Goal: Task Accomplishment & Management: Manage account settings

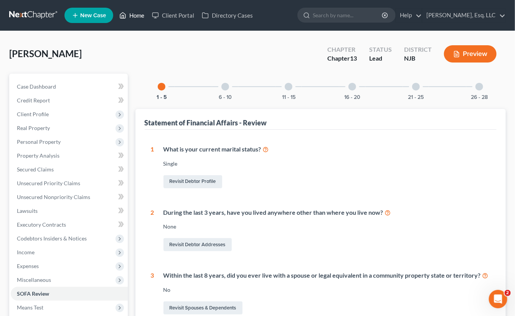
click at [132, 13] on link "Home" at bounding box center [131, 15] width 33 height 14
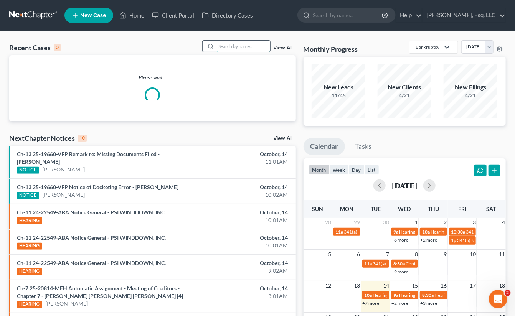
click at [226, 46] on input "search" at bounding box center [243, 46] width 54 height 11
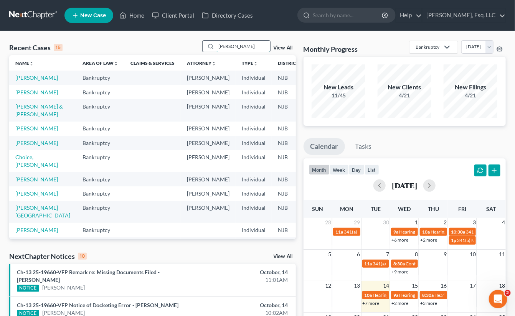
type input "[PERSON_NAME]"
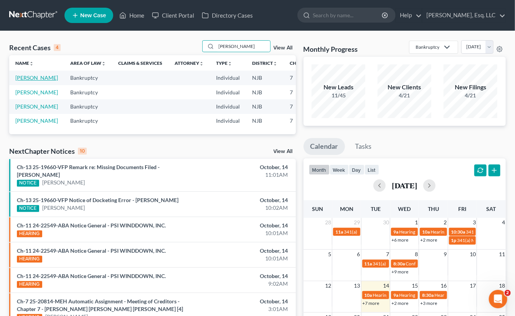
click at [25, 81] on link "[PERSON_NAME]" at bounding box center [36, 77] width 43 height 7
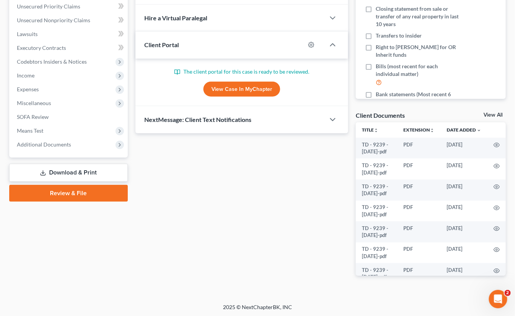
scroll to position [178, 0]
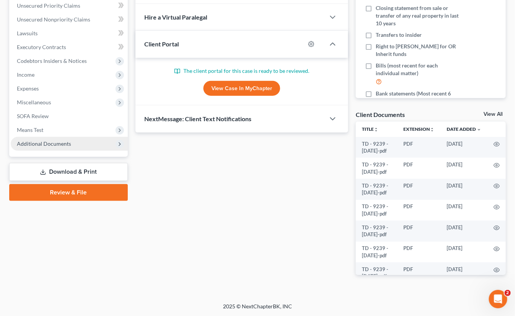
click at [63, 146] on span "Additional Documents" at bounding box center [44, 143] width 54 height 7
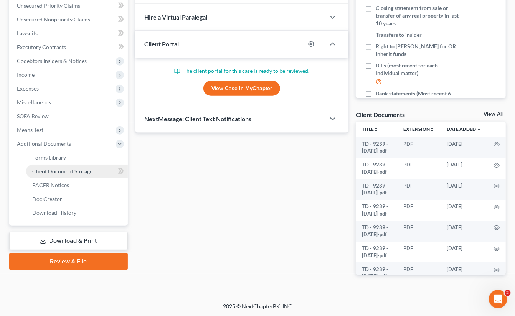
click at [77, 170] on span "Client Document Storage" at bounding box center [62, 171] width 60 height 7
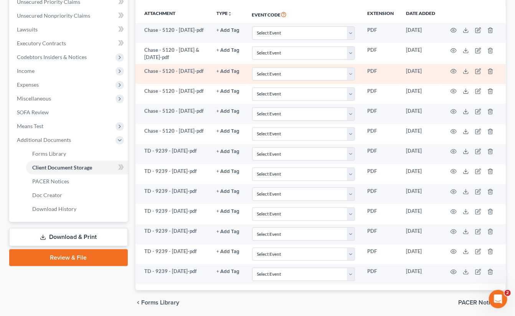
scroll to position [98, 0]
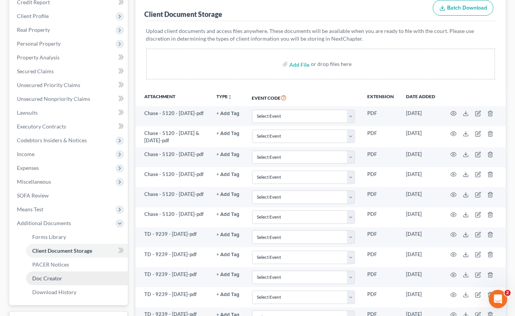
click at [106, 280] on link "Doc Creator" at bounding box center [77, 279] width 102 height 14
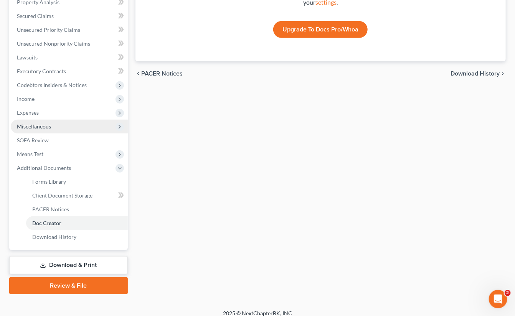
scroll to position [160, 0]
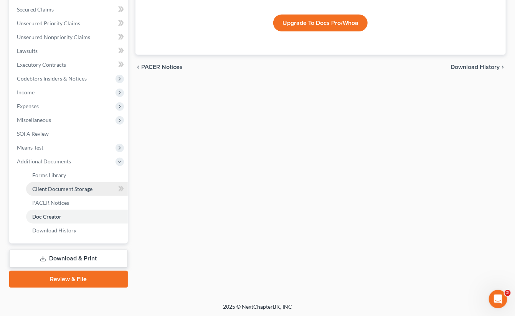
click at [69, 184] on link "Client Document Storage" at bounding box center [77, 189] width 102 height 14
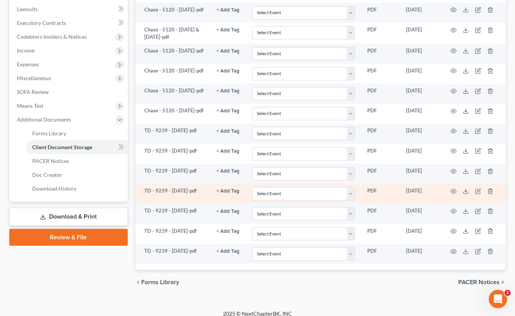
scroll to position [213, 0]
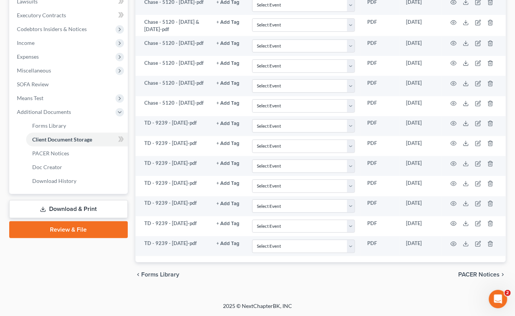
click at [87, 267] on div "Case Dashboard Payments Invoices Payments Payments Credit Report Client Profile" at bounding box center [68, 75] width 126 height 423
click at [71, 136] on span "Client Document Storage" at bounding box center [62, 139] width 60 height 7
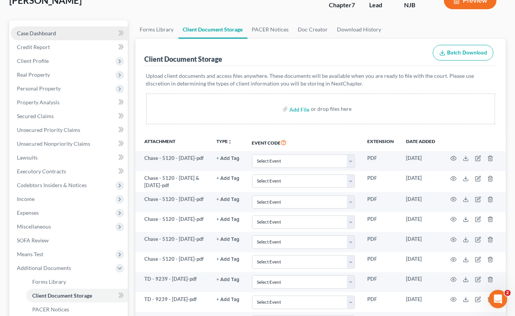
scroll to position [21, 0]
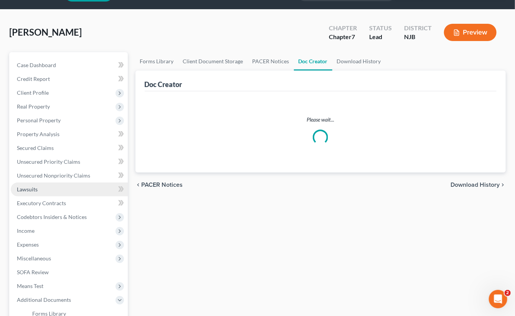
scroll to position [160, 0]
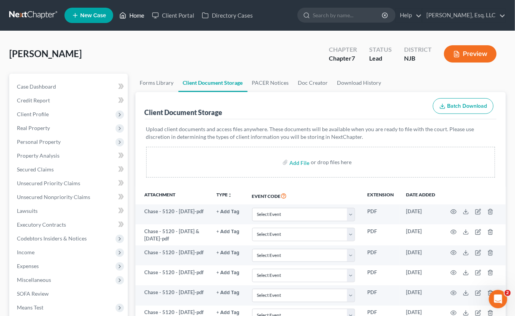
click at [137, 12] on link "Home" at bounding box center [131, 15] width 33 height 14
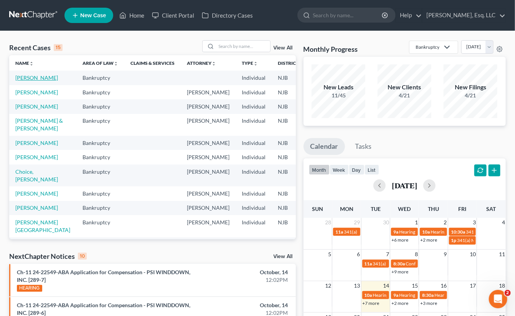
click at [24, 78] on link "[PERSON_NAME]" at bounding box center [36, 77] width 43 height 7
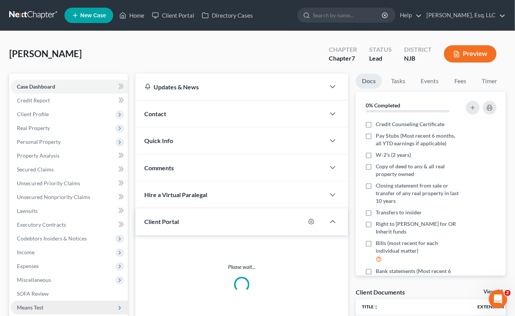
scroll to position [178, 0]
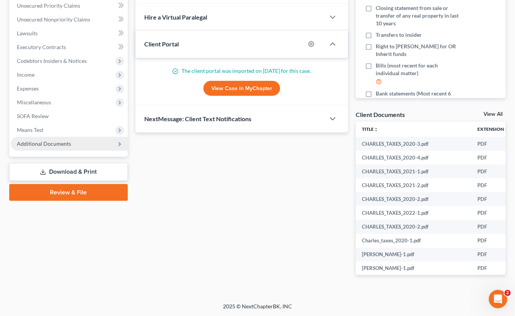
click at [58, 143] on span "Additional Documents" at bounding box center [44, 143] width 54 height 7
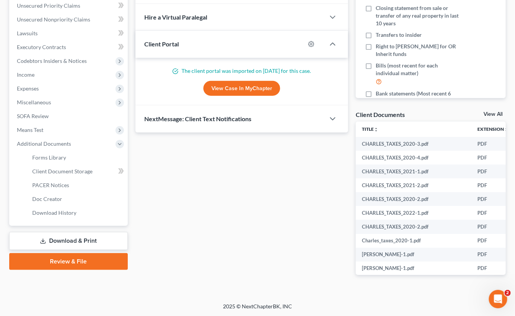
click at [236, 84] on link "View Case in MyChapter" at bounding box center [241, 88] width 77 height 15
drag, startPoint x: 76, startPoint y: 166, endPoint x: 105, endPoint y: 166, distance: 29.5
click at [76, 166] on link "Client Document Storage" at bounding box center [77, 172] width 102 height 14
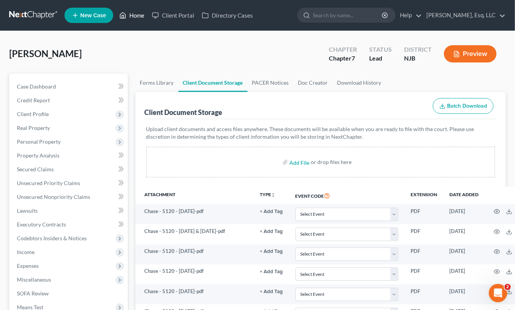
click at [134, 12] on link "Home" at bounding box center [131, 15] width 33 height 14
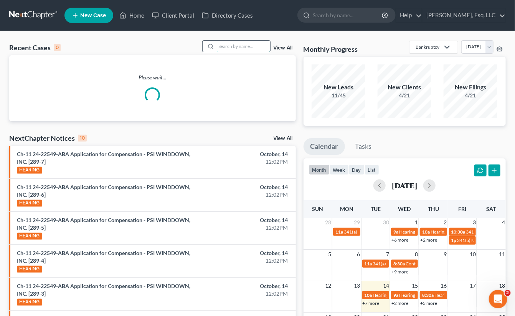
click at [238, 46] on input "search" at bounding box center [243, 46] width 54 height 11
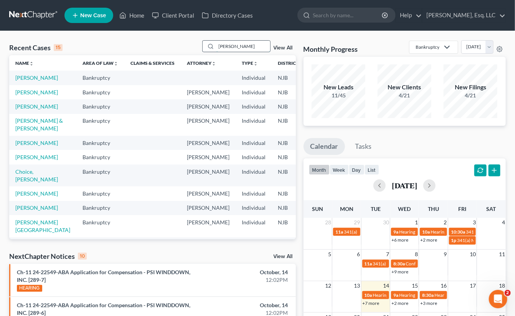
type input "[PERSON_NAME]"
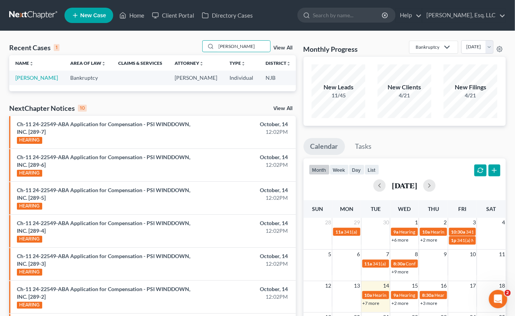
click at [25, 81] on td "[PERSON_NAME]" at bounding box center [36, 78] width 55 height 14
click at [22, 81] on link "[PERSON_NAME]" at bounding box center [36, 77] width 43 height 7
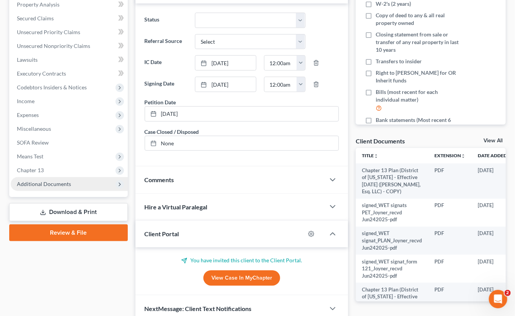
scroll to position [153, 0]
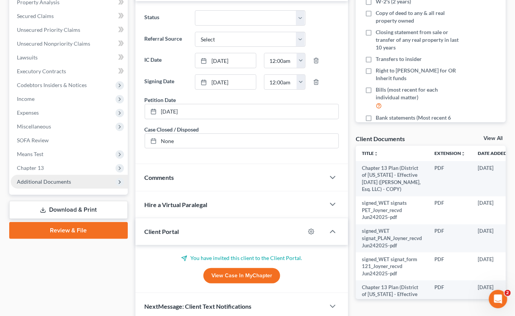
click at [53, 180] on span "Additional Documents" at bounding box center [44, 181] width 54 height 7
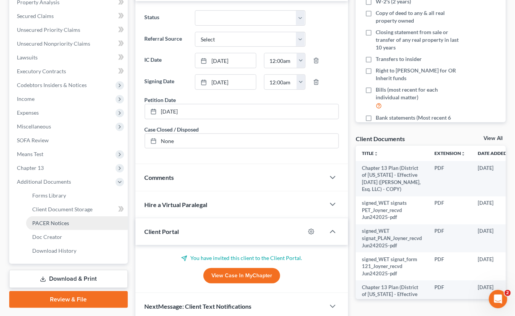
click at [56, 220] on span "PACER Notices" at bounding box center [50, 223] width 37 height 7
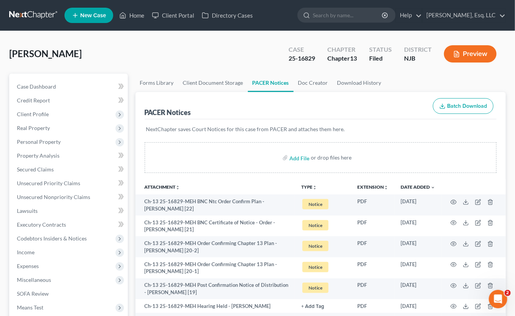
scroll to position [115, 0]
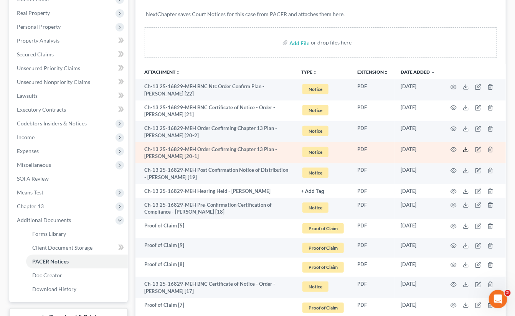
click at [466, 149] on polyline at bounding box center [465, 149] width 3 height 1
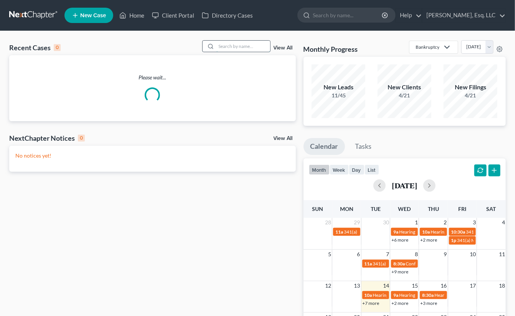
click at [218, 44] on input "search" at bounding box center [243, 46] width 54 height 11
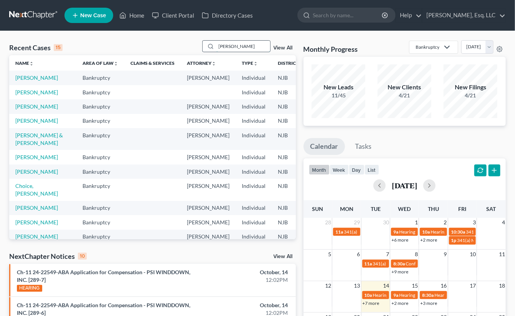
type input "vaca"
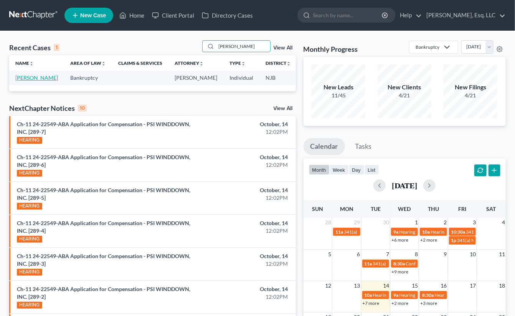
click at [15, 79] on link "[PERSON_NAME]" at bounding box center [36, 77] width 43 height 7
select select "0"
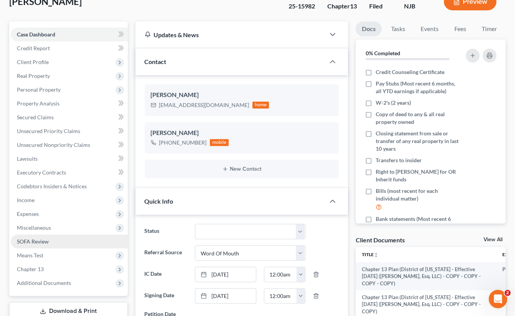
scroll to position [115, 0]
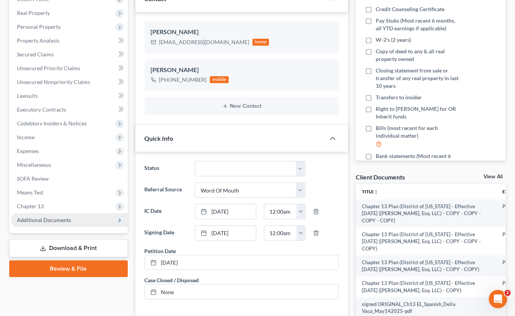
click at [60, 217] on span "Additional Documents" at bounding box center [44, 220] width 54 height 7
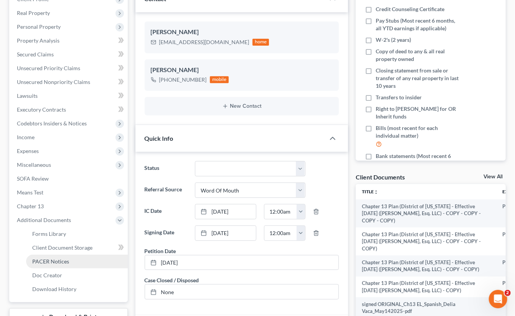
click at [53, 257] on link "PACER Notices" at bounding box center [77, 262] width 102 height 14
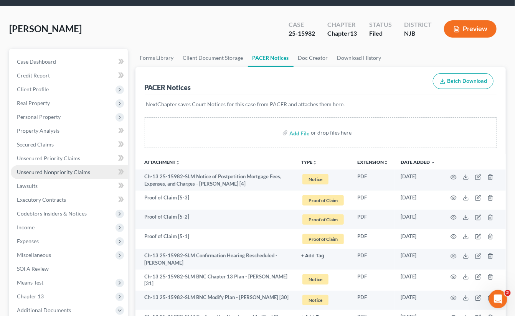
scroll to position [38, 0]
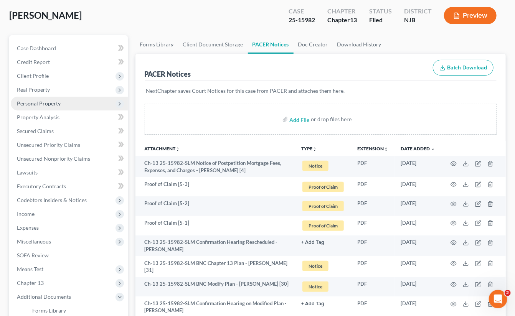
click at [44, 100] on span "Personal Property" at bounding box center [39, 103] width 44 height 7
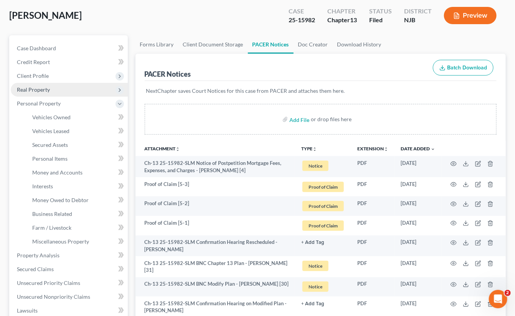
click at [40, 86] on span "Real Property" at bounding box center [33, 89] width 33 height 7
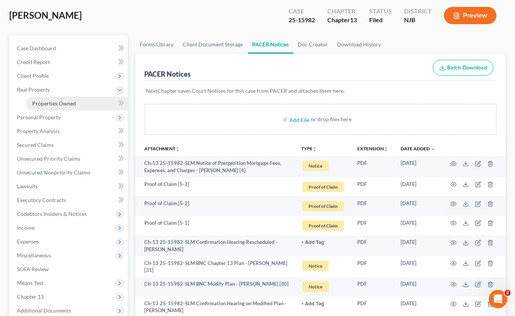
click at [68, 103] on span "Properties Owned" at bounding box center [54, 103] width 44 height 7
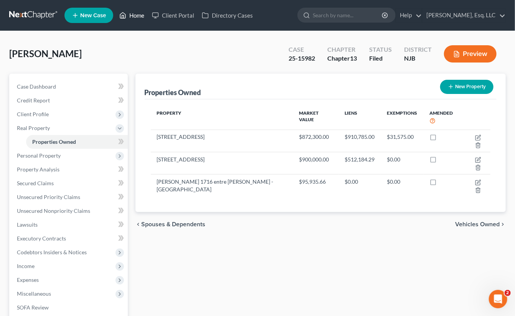
click at [138, 12] on link "Home" at bounding box center [131, 15] width 33 height 14
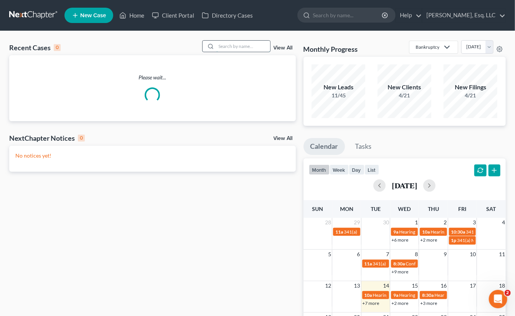
click at [232, 48] on input "search" at bounding box center [243, 46] width 54 height 11
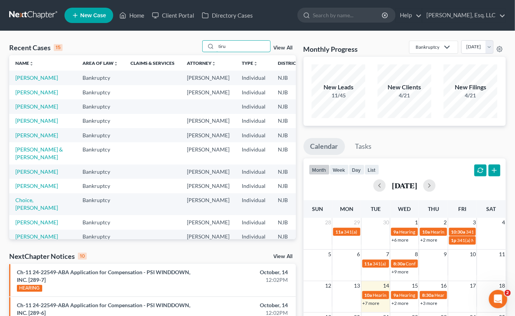
type input "tiru"
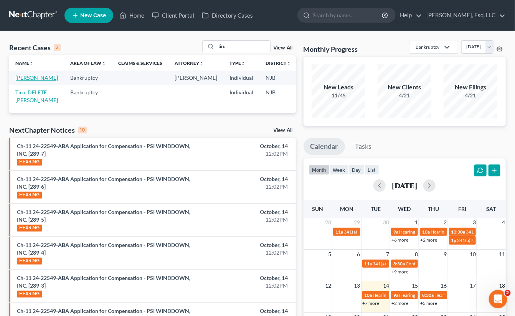
click at [23, 79] on link "Tiru, Luis" at bounding box center [36, 77] width 43 height 7
select select "0"
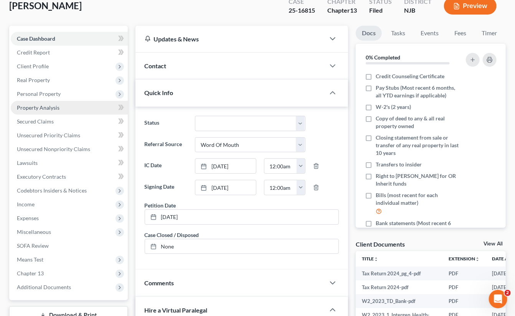
scroll to position [153, 0]
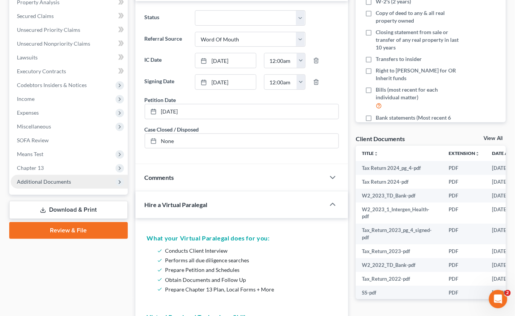
click at [54, 180] on span "Additional Documents" at bounding box center [44, 181] width 54 height 7
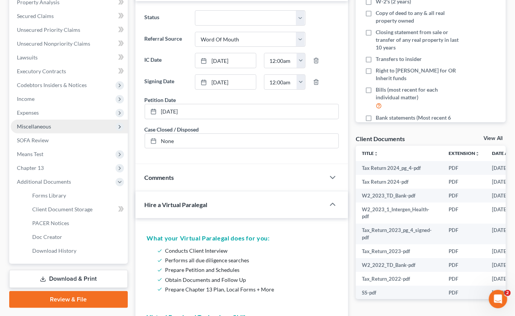
scroll to position [268, 0]
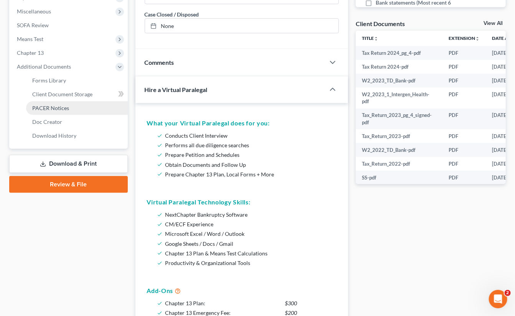
click at [67, 106] on span "PACER Notices" at bounding box center [50, 108] width 37 height 7
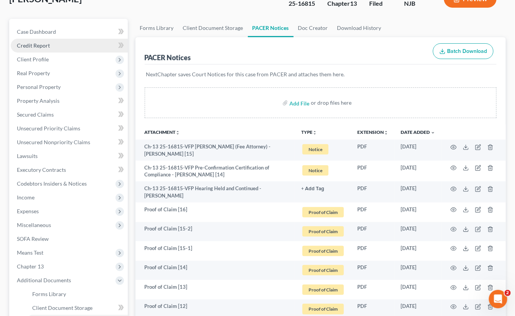
scroll to position [77, 0]
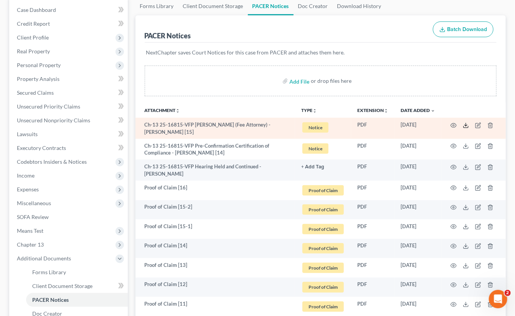
click at [466, 125] on line at bounding box center [466, 124] width 0 height 3
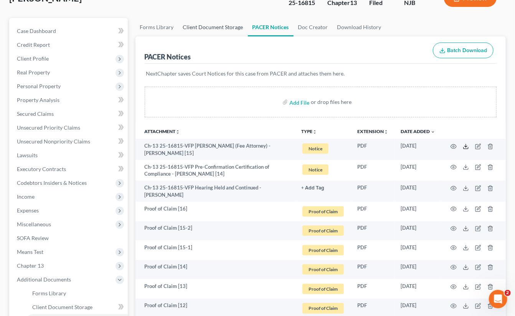
scroll to position [38, 0]
